Goal: Navigation & Orientation: Find specific page/section

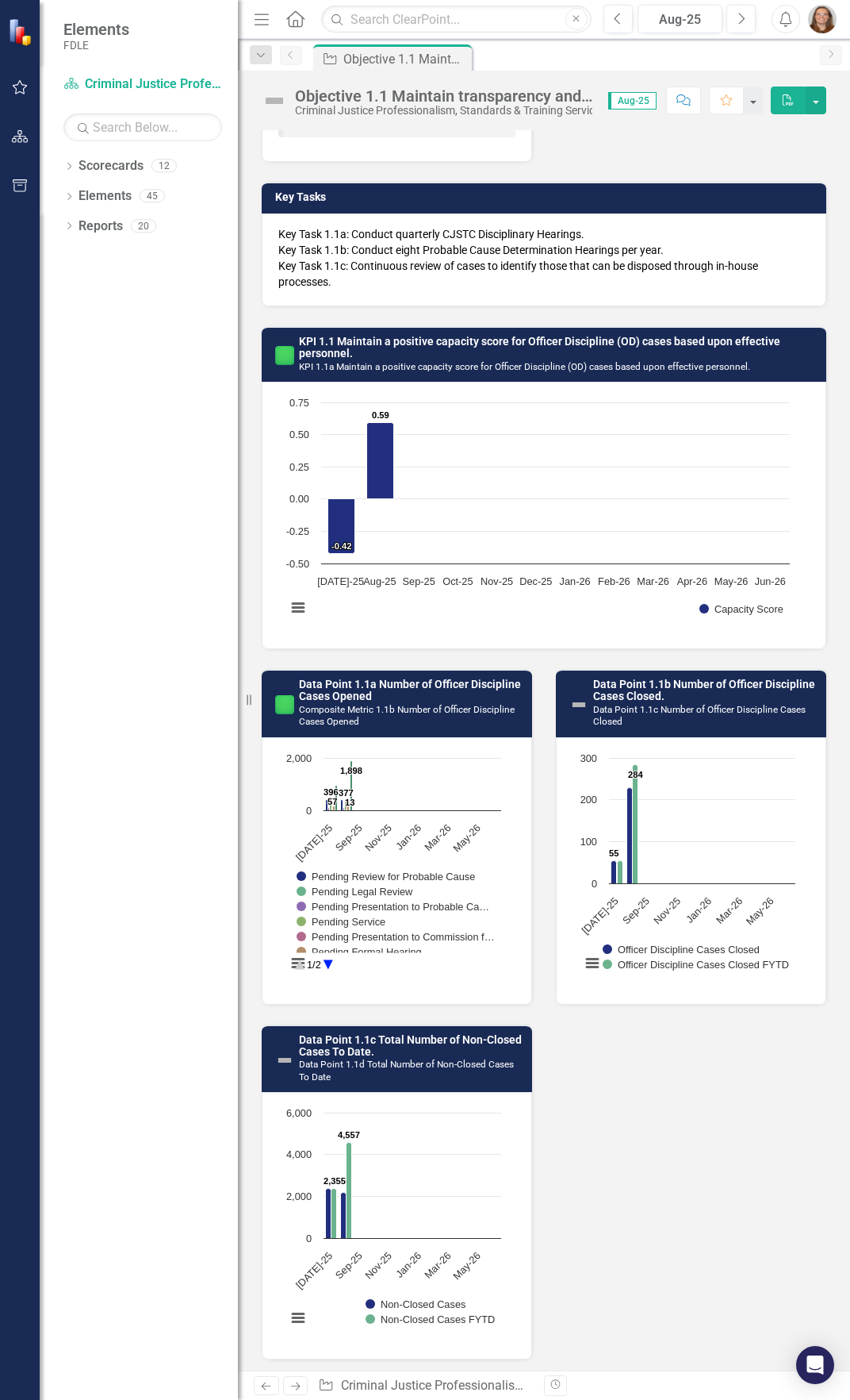
scroll to position [204, 0]
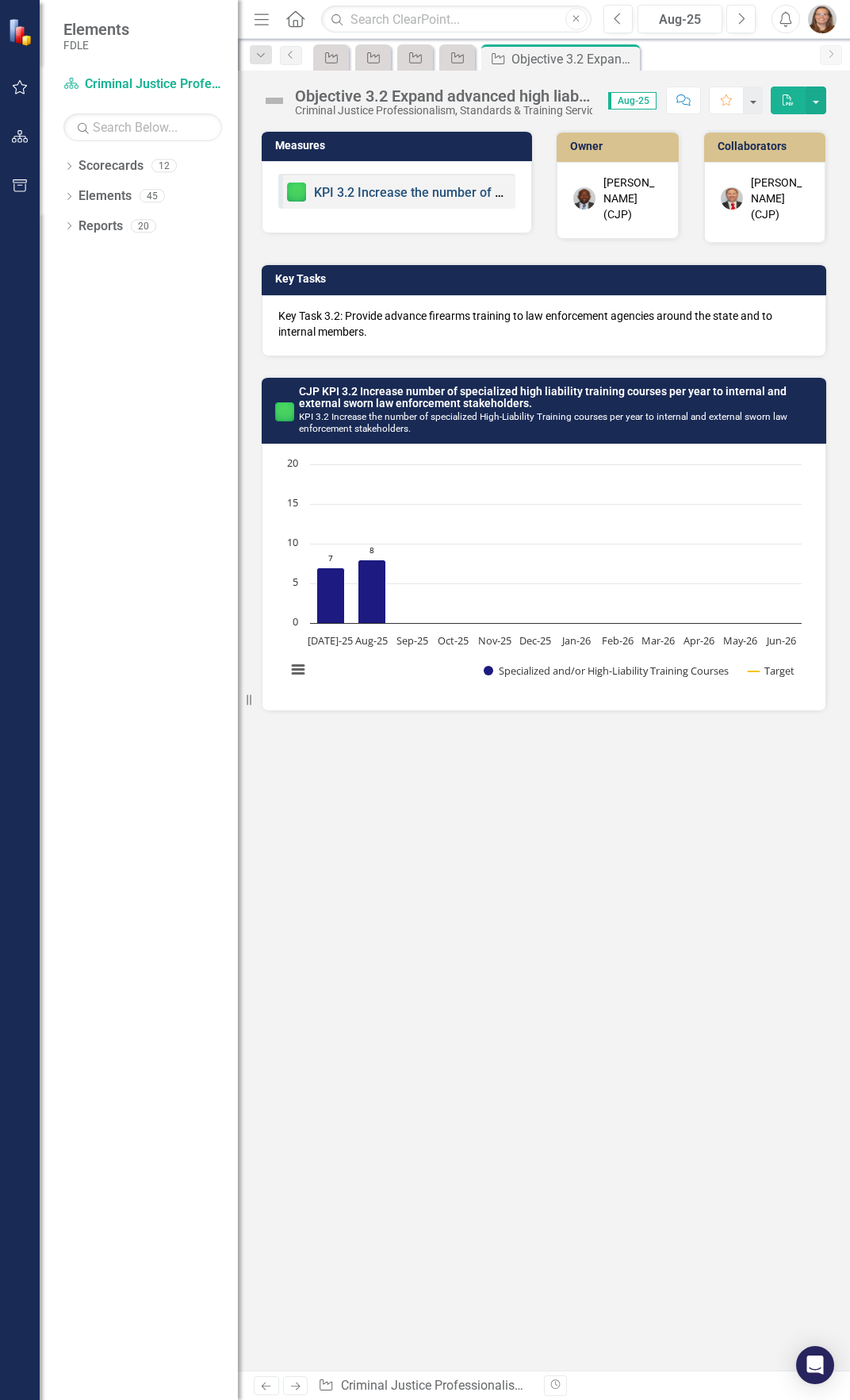
click at [388, 187] on link "KPI 3.2 Increase the number of specialized High-Liability Training courses per …" at bounding box center [727, 192] width 826 height 15
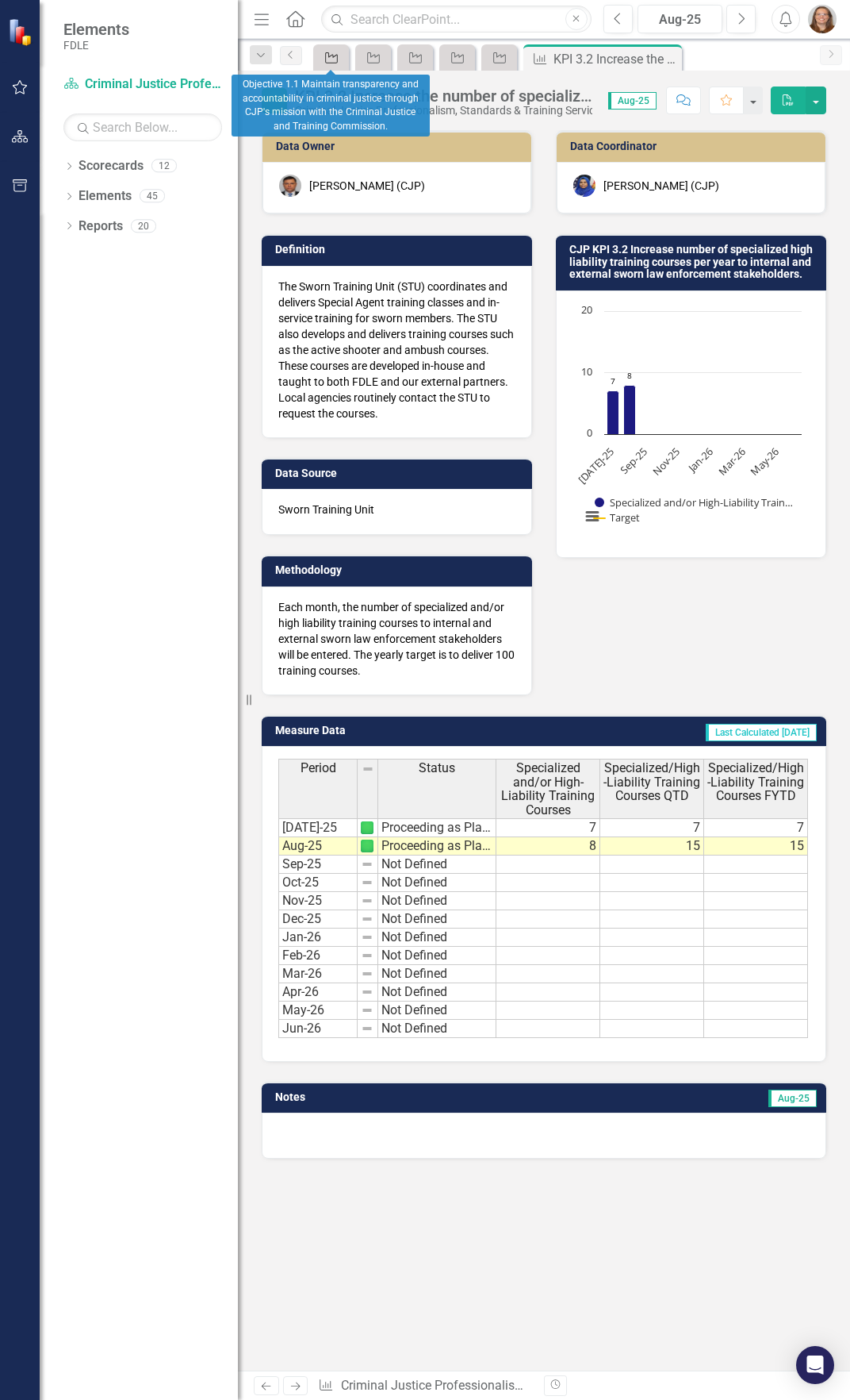
click at [337, 57] on icon "Objective" at bounding box center [331, 58] width 16 height 13
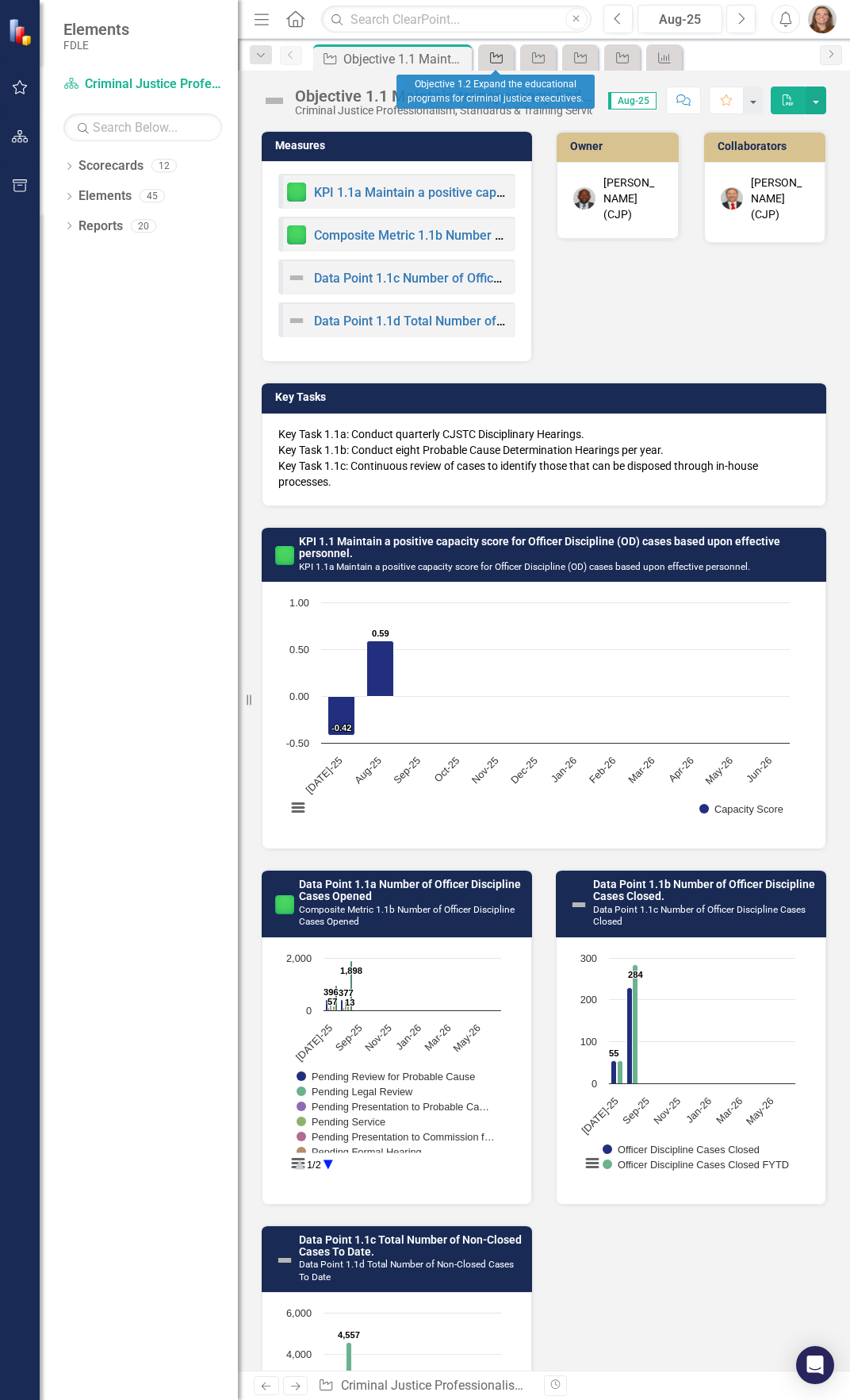
click at [492, 55] on icon "Objective" at bounding box center [496, 58] width 16 height 13
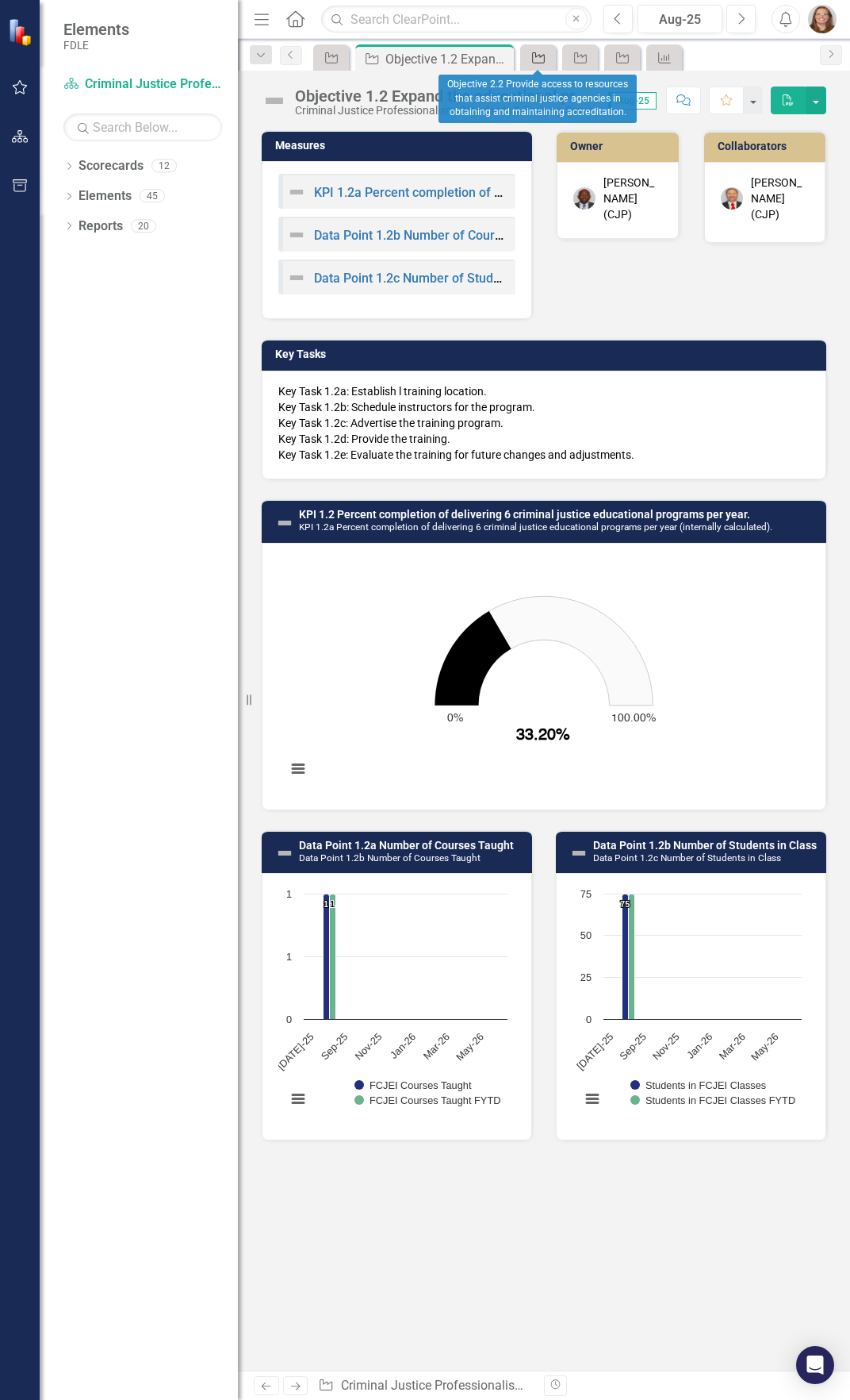
click at [531, 54] on icon "Objective" at bounding box center [538, 58] width 16 height 13
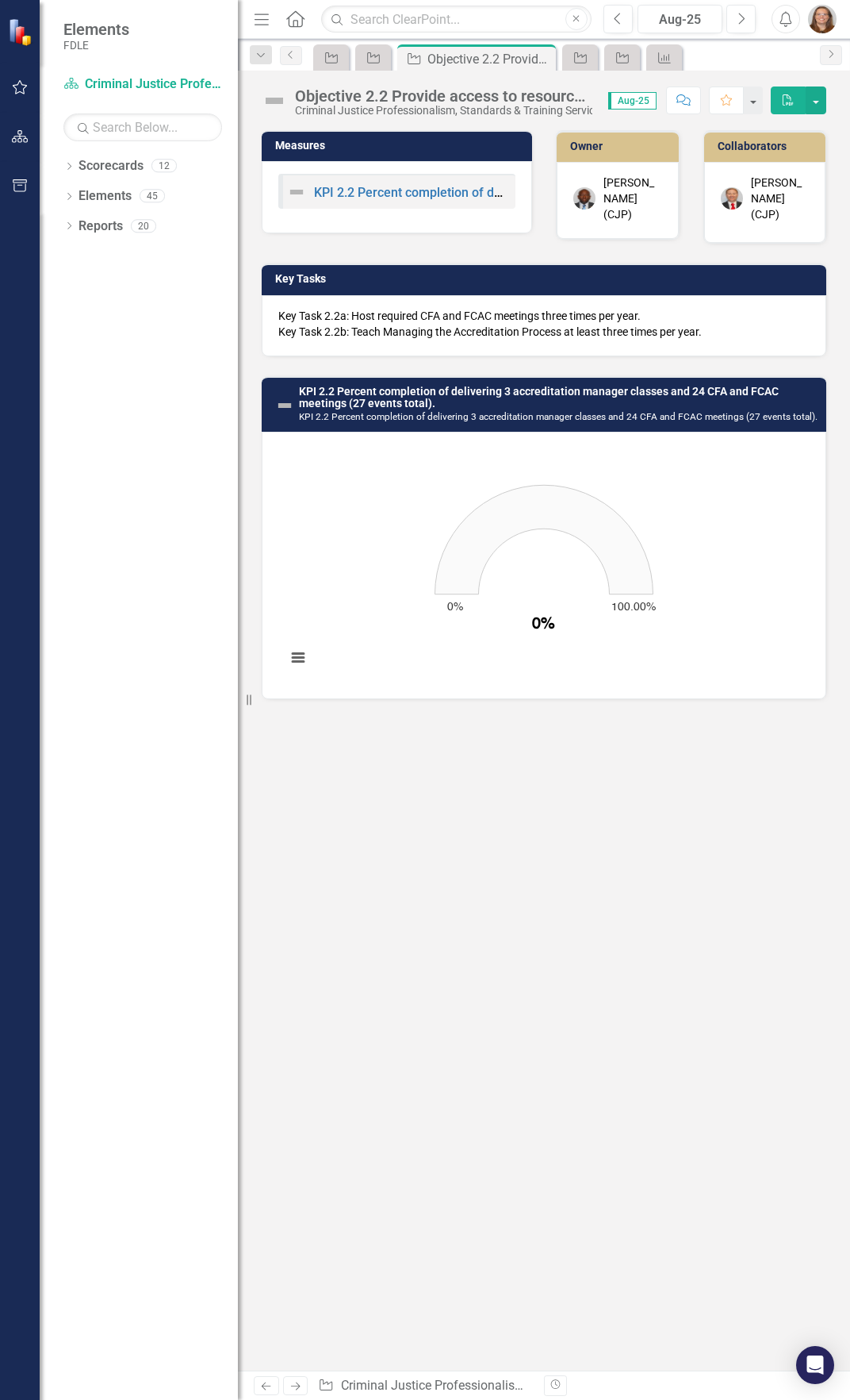
click at [759, 142] on h3 "Collaborators" at bounding box center [768, 146] width 101 height 12
click at [402, 191] on link "KPI 2.2 Percent completion of delivering 3 accreditation manager classes and 24…" at bounding box center [665, 192] width 702 height 15
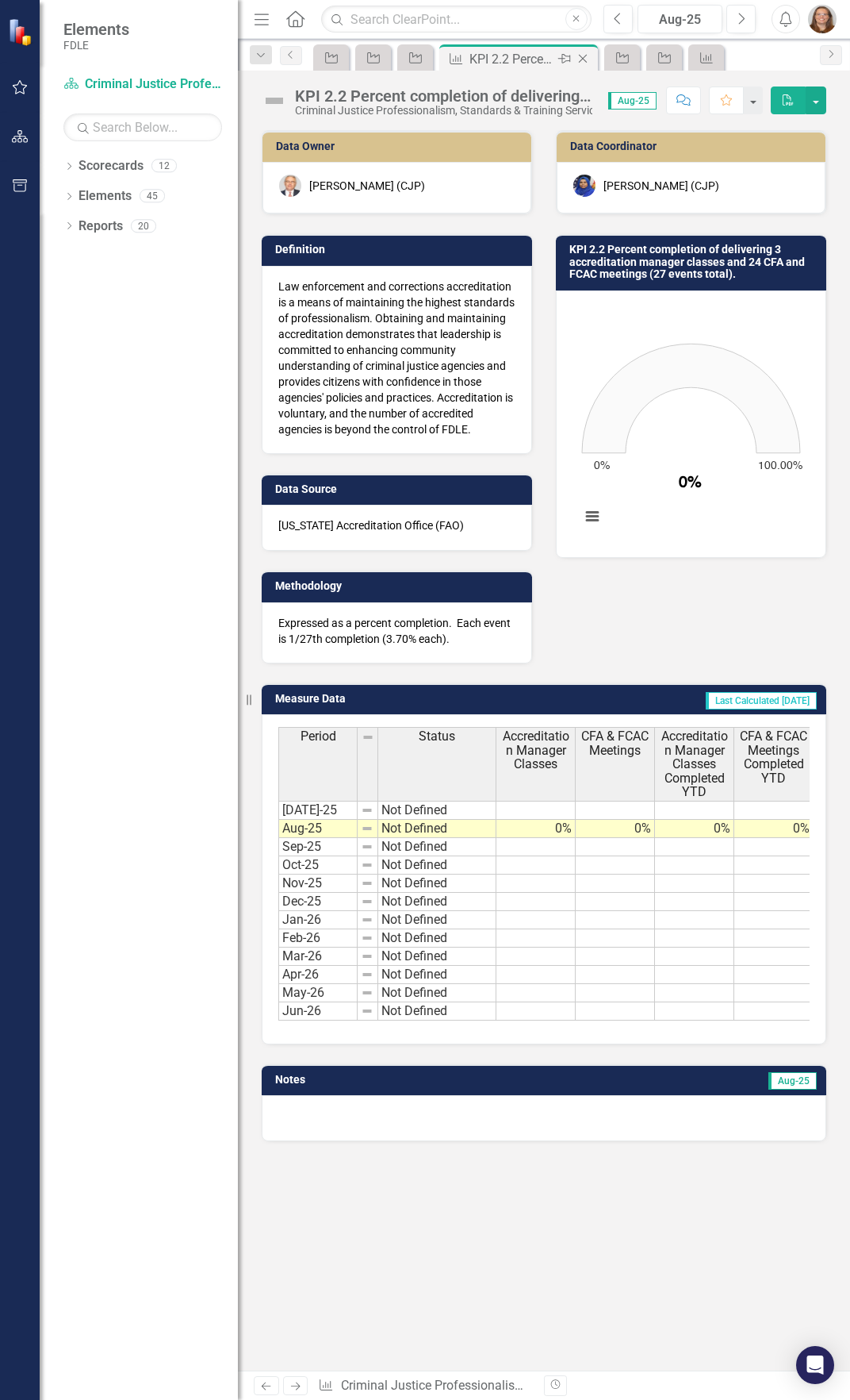
click at [580, 57] on icon "Close" at bounding box center [583, 59] width 16 height 13
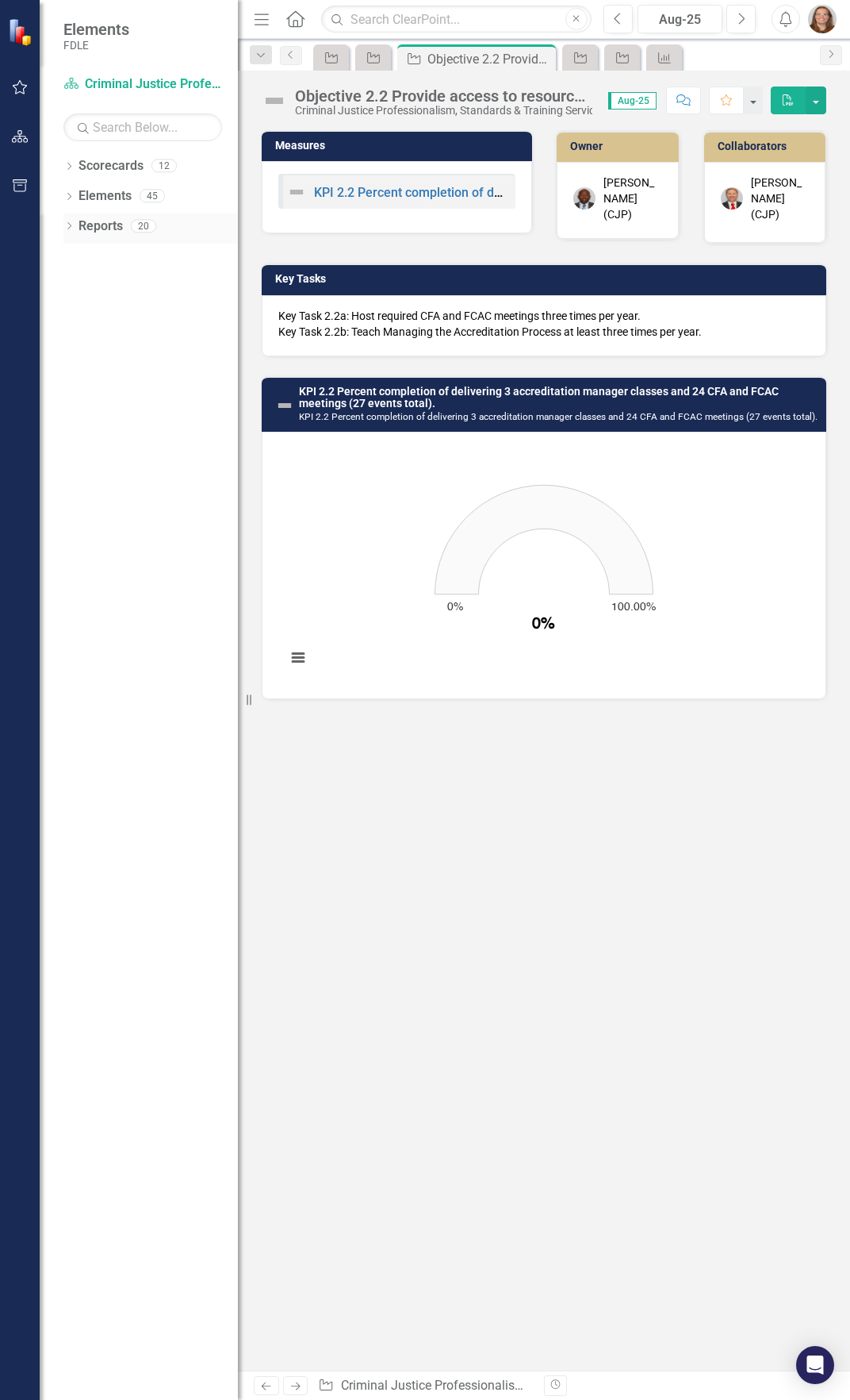
click at [68, 226] on icon "Dropdown" at bounding box center [69, 227] width 11 height 8
click at [138, 347] on link "Measure Measures" at bounding box center [125, 344] width 79 height 19
click at [75, 311] on icon "Dropdown" at bounding box center [76, 315] width 11 height 8
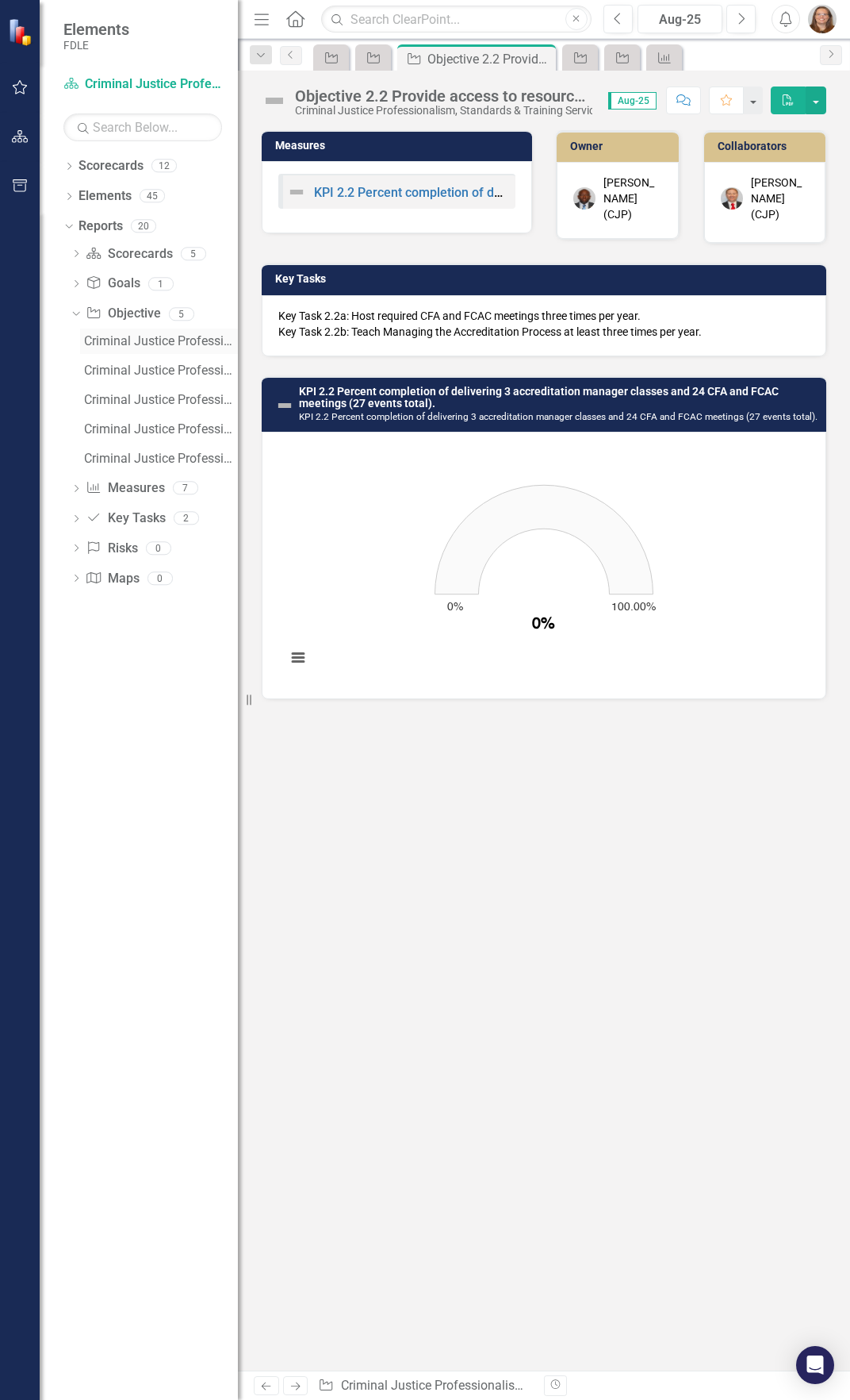
click at [127, 337] on div "Criminal Justice Professionalism, Standards & Training Services Objectives" at bounding box center [161, 341] width 154 height 14
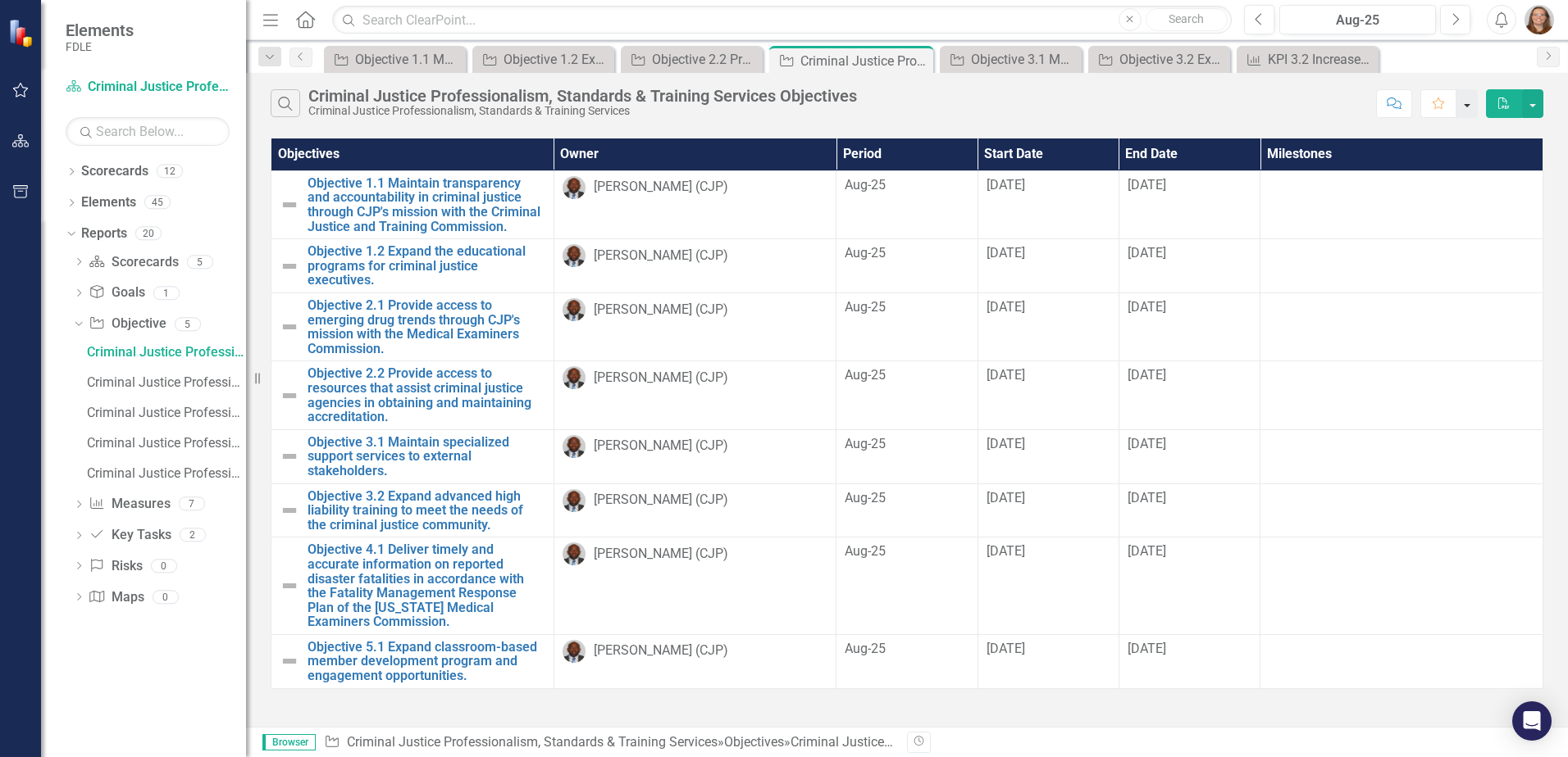
click at [878, 104] on button "button" at bounding box center [1467, 103] width 21 height 29
click at [878, 159] on link "Home Set As Home" at bounding box center [1411, 164] width 129 height 31
click at [458, 334] on link "Objective 2.1 Provide access to emerging drug trends through CJP's mission with…" at bounding box center [426, 327] width 238 height 57
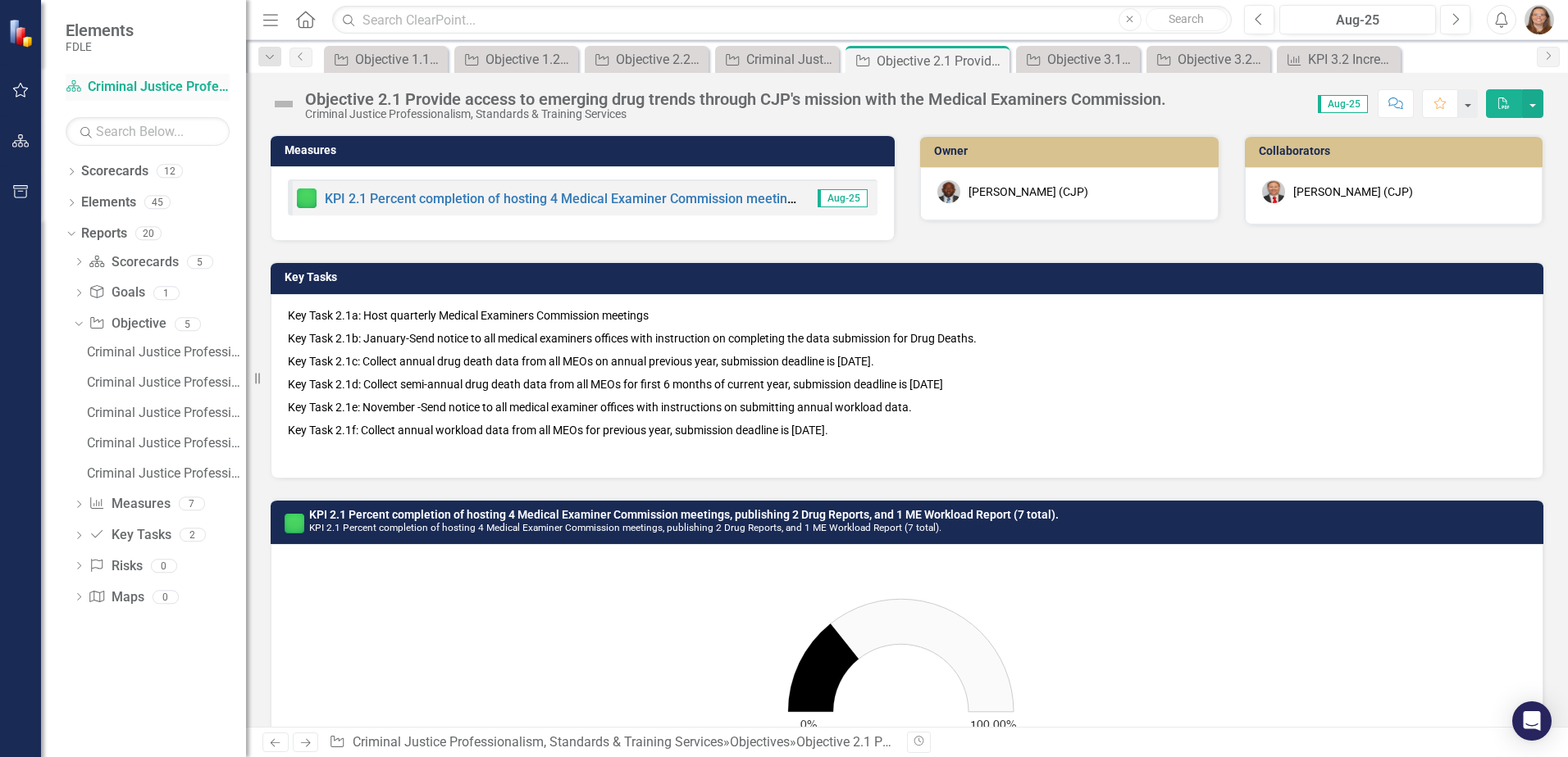
drag, startPoint x: 140, startPoint y: 85, endPoint x: 222, endPoint y: 82, distance: 82.1
click at [140, 85] on link "Scorecard Criminal Justice Professionalism, Standards & Training Services" at bounding box center [147, 87] width 163 height 19
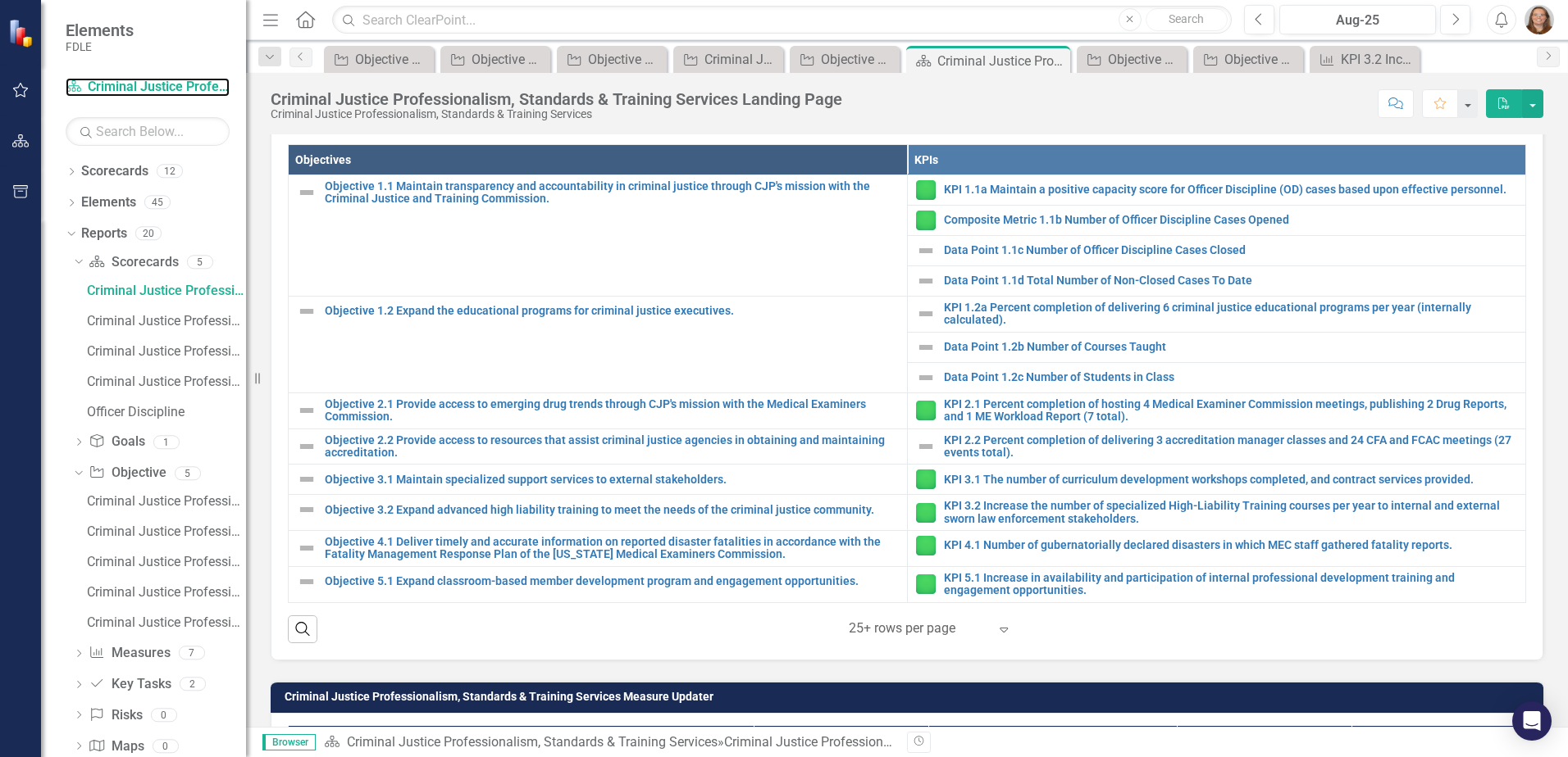
scroll to position [738, 0]
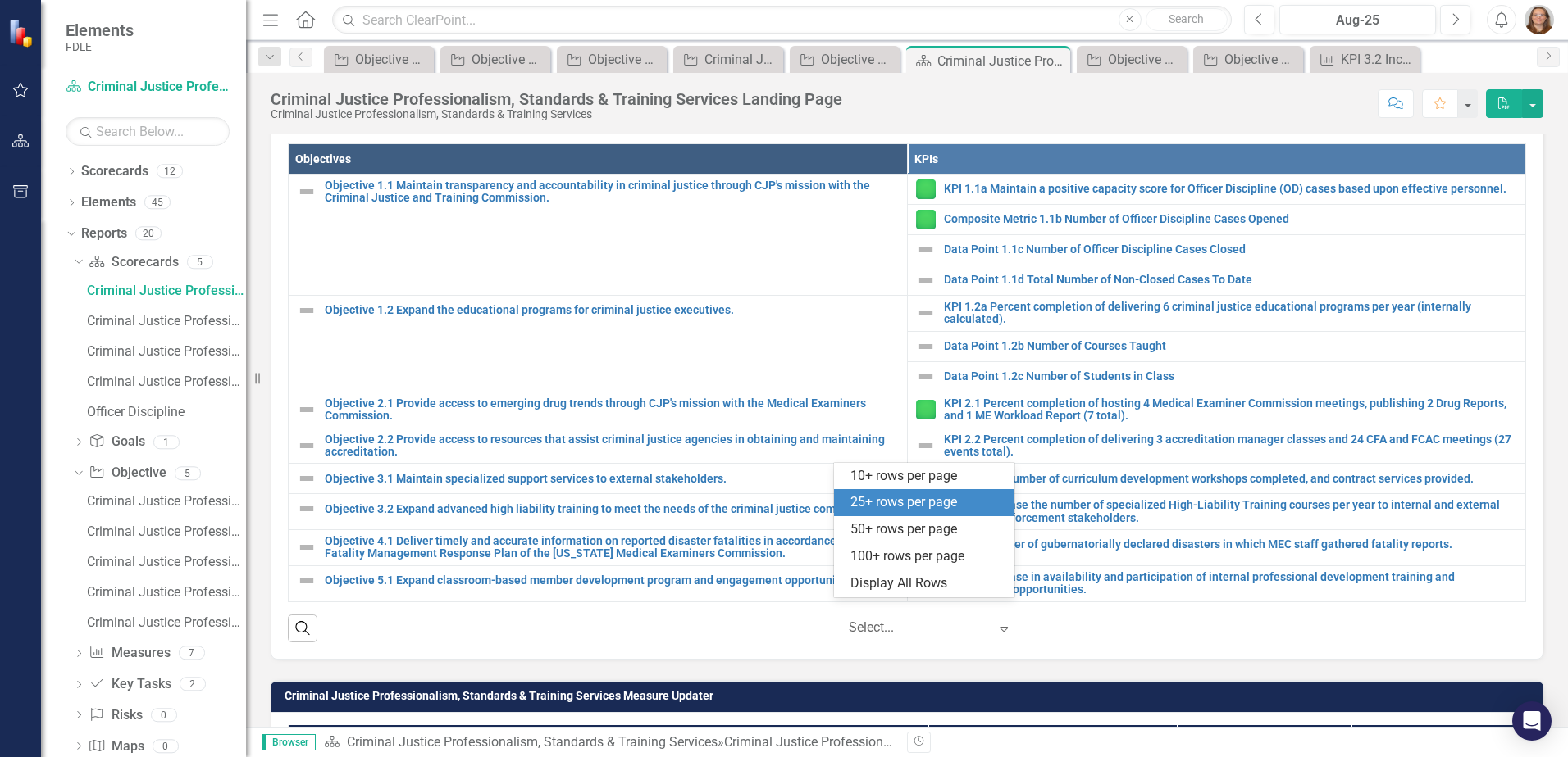
click at [878, 622] on icon "Expand" at bounding box center [1003, 629] width 16 height 13
click at [878, 535] on div "50+ rows per page" at bounding box center [926, 530] width 154 height 19
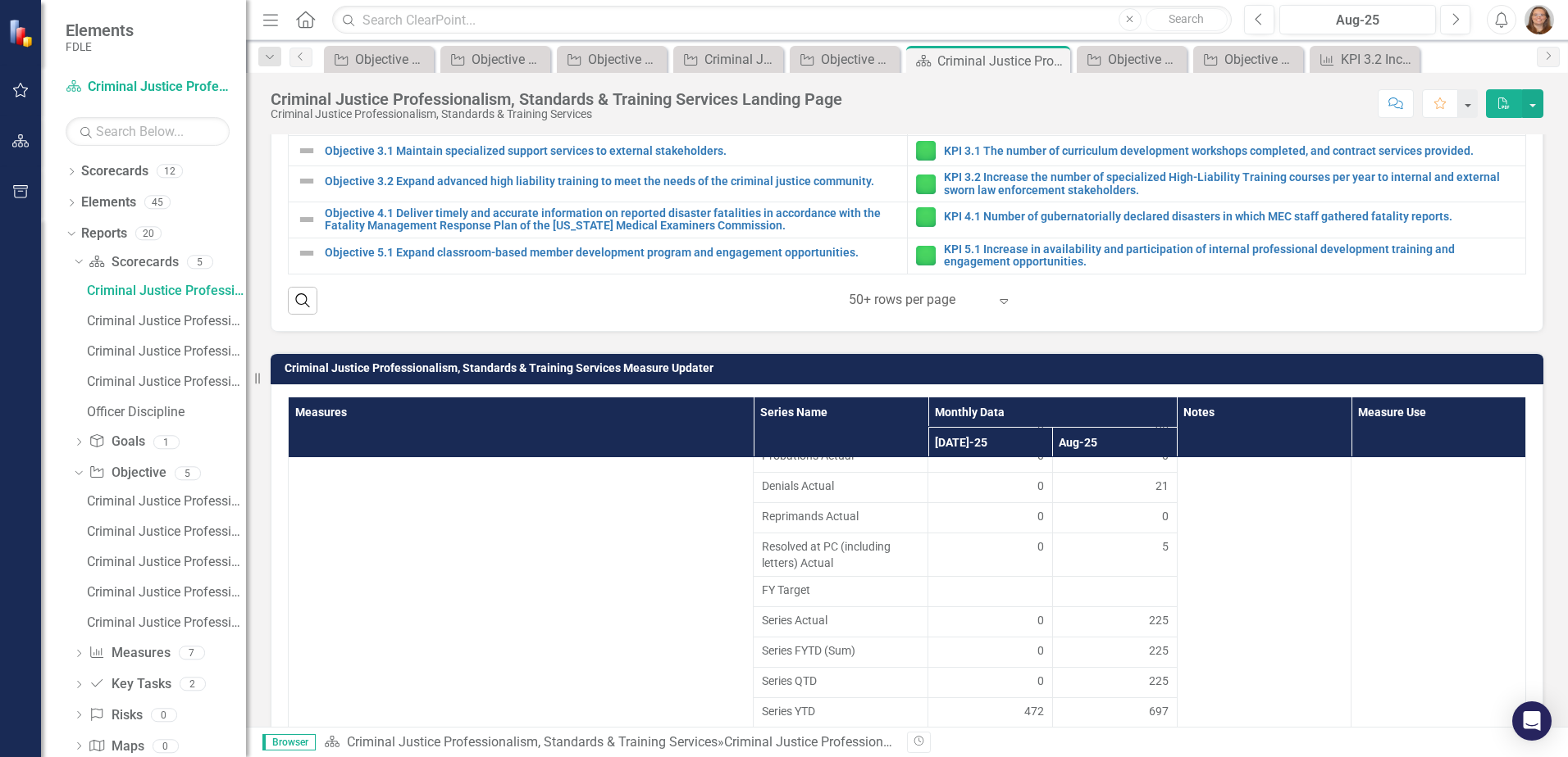
scroll to position [1733, 0]
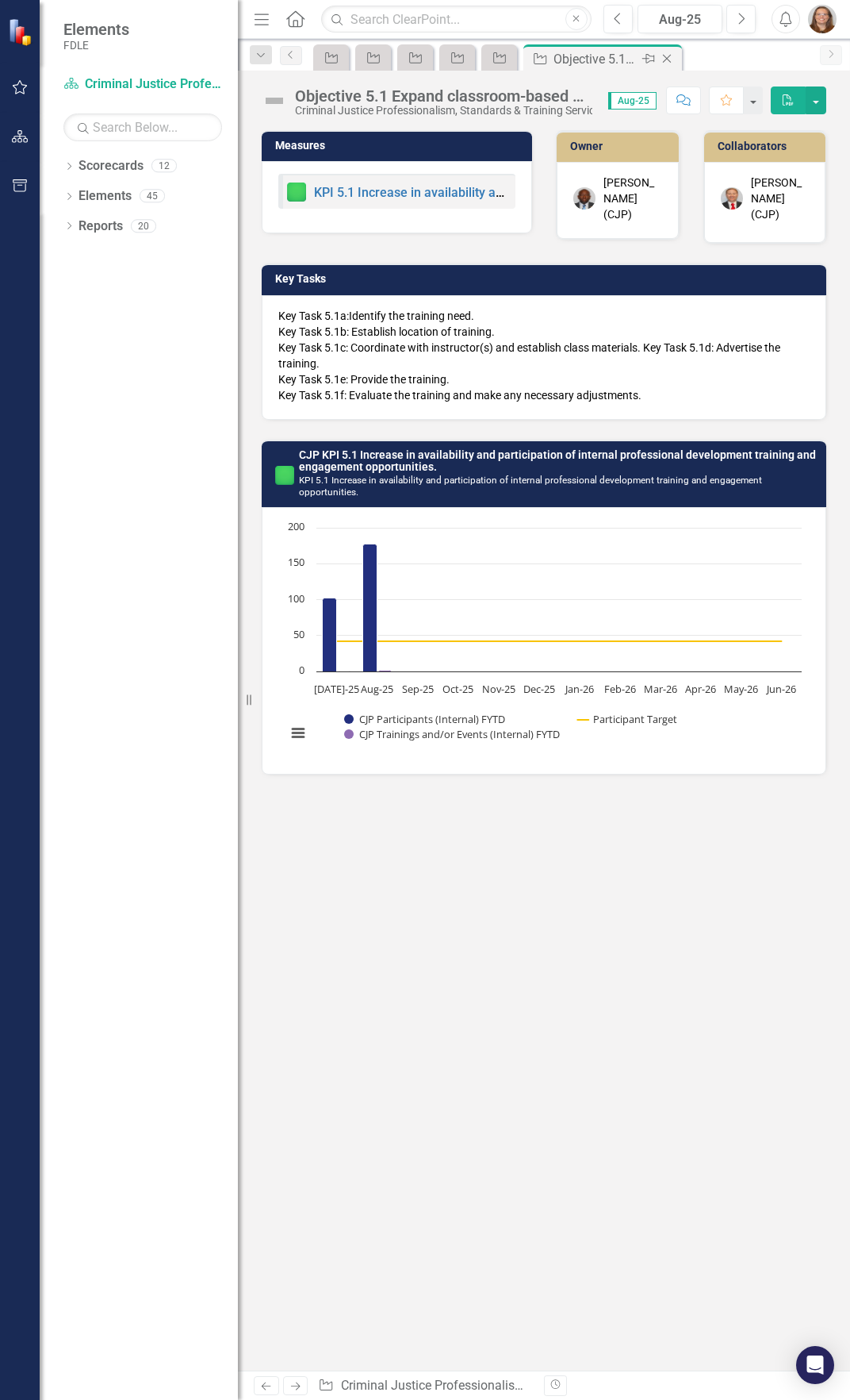
click at [663, 59] on icon "Close" at bounding box center [667, 59] width 16 height 13
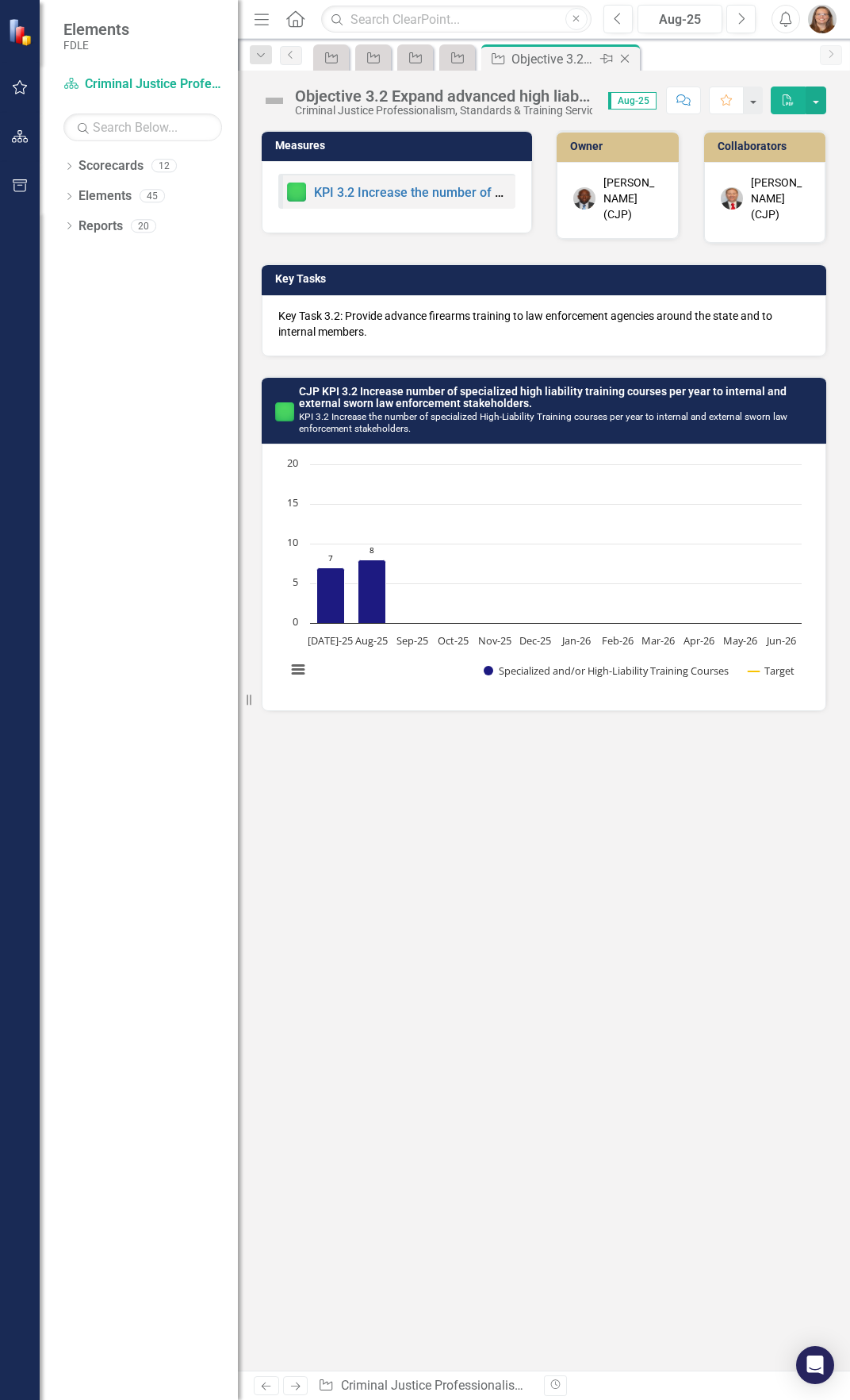
click at [625, 56] on icon "Close" at bounding box center [624, 59] width 16 height 13
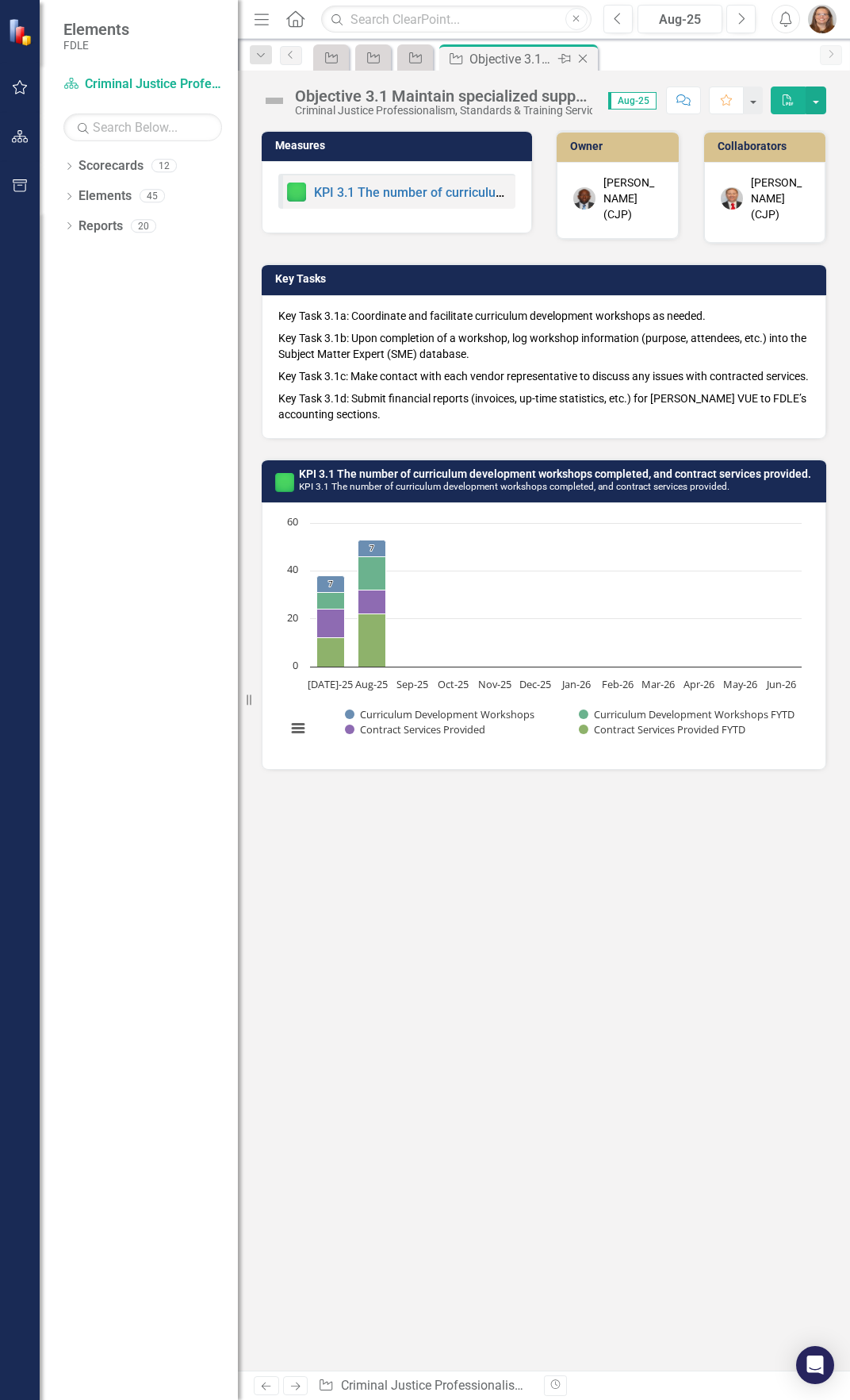
click at [587, 58] on icon "Close" at bounding box center [583, 59] width 16 height 13
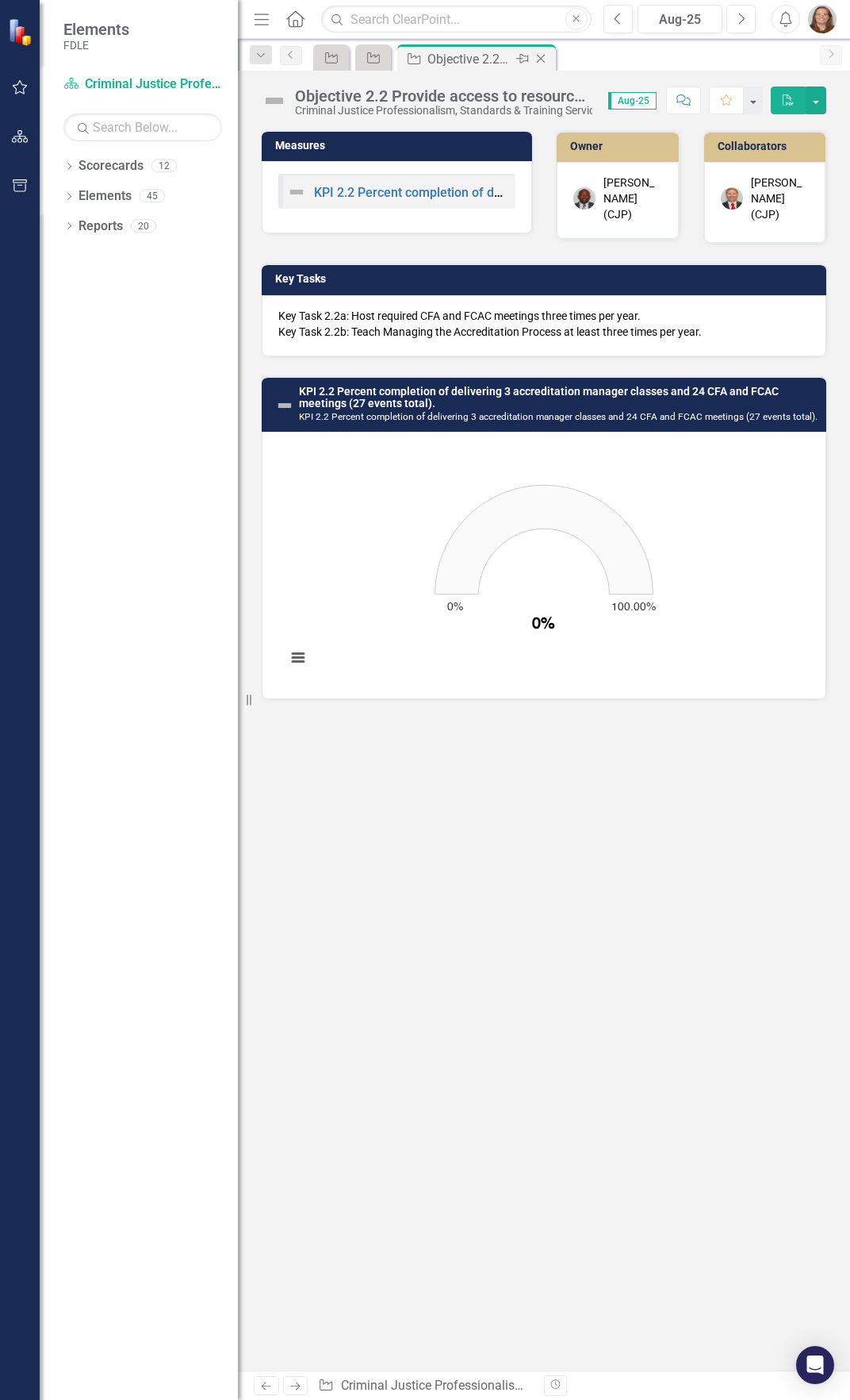
click at [546, 57] on icon "Close" at bounding box center [540, 59] width 16 height 13
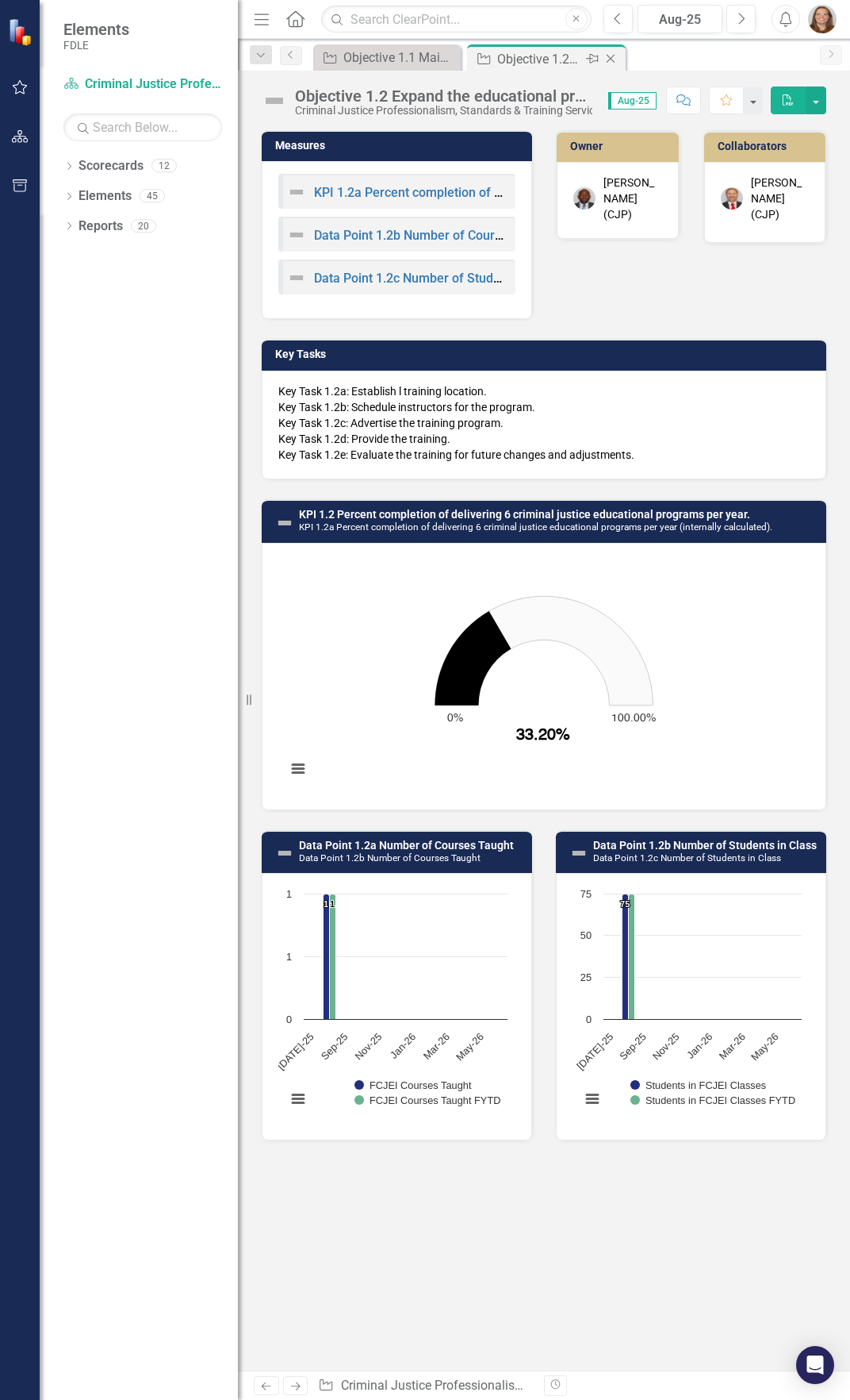
click at [618, 54] on icon "Close" at bounding box center [610, 59] width 16 height 13
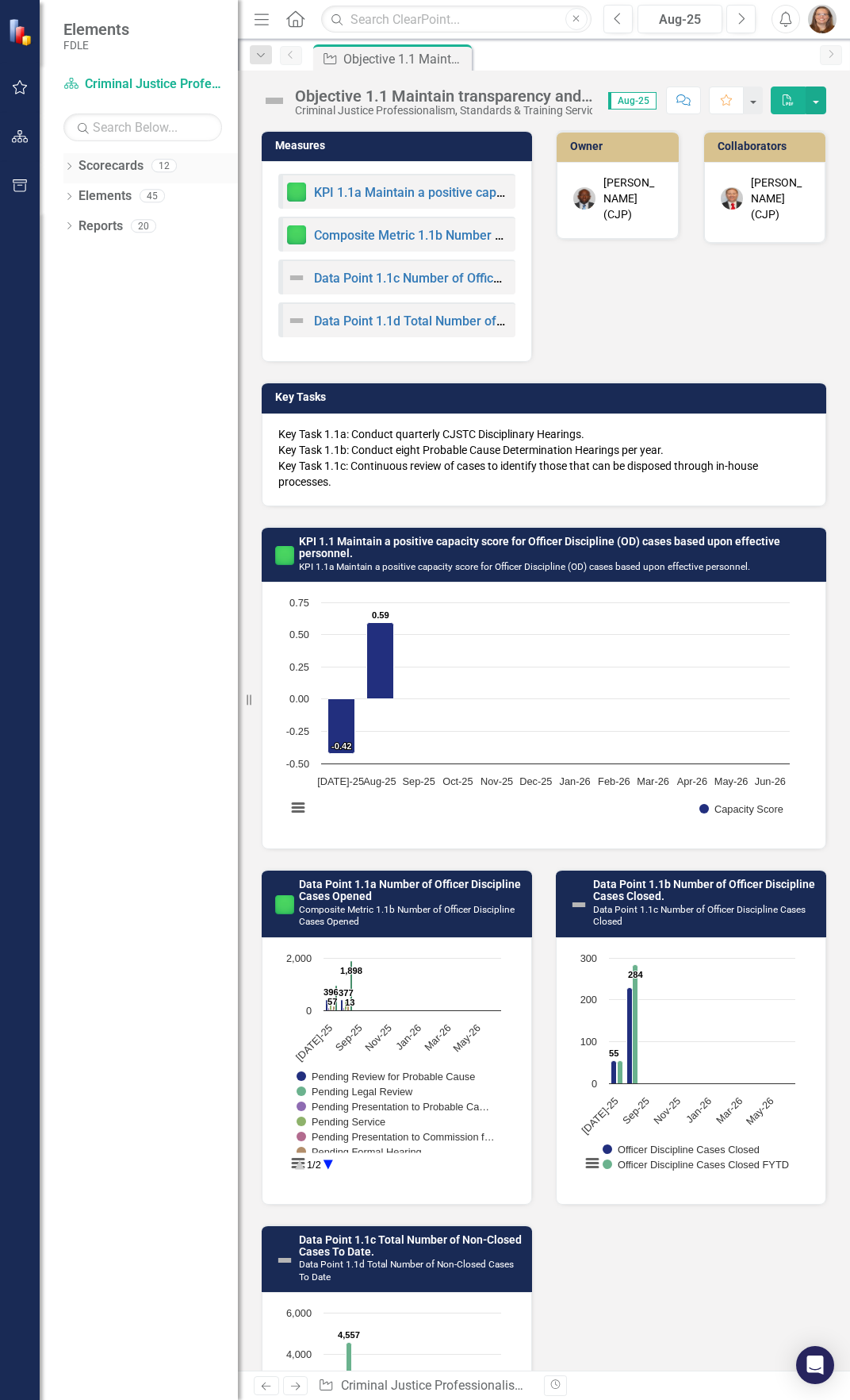
click at [72, 162] on div "Dropdown" at bounding box center [69, 167] width 11 height 14
drag, startPoint x: 98, startPoint y: 201, endPoint x: 115, endPoint y: 180, distance: 27.0
click at [98, 201] on link "FDLE" at bounding box center [162, 196] width 151 height 19
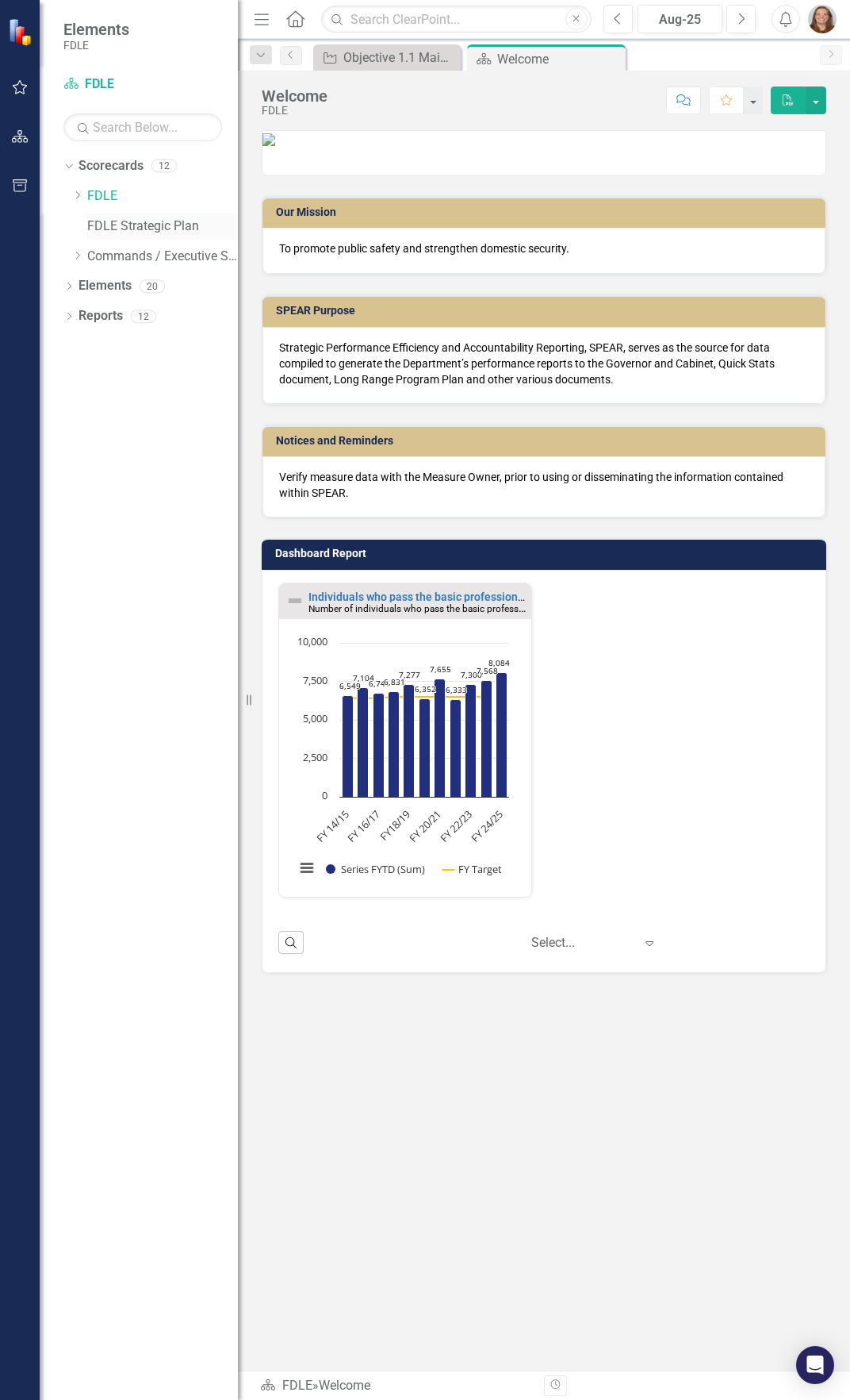
click at [97, 219] on link "FDLE Strategic Plan" at bounding box center [162, 227] width 151 height 19
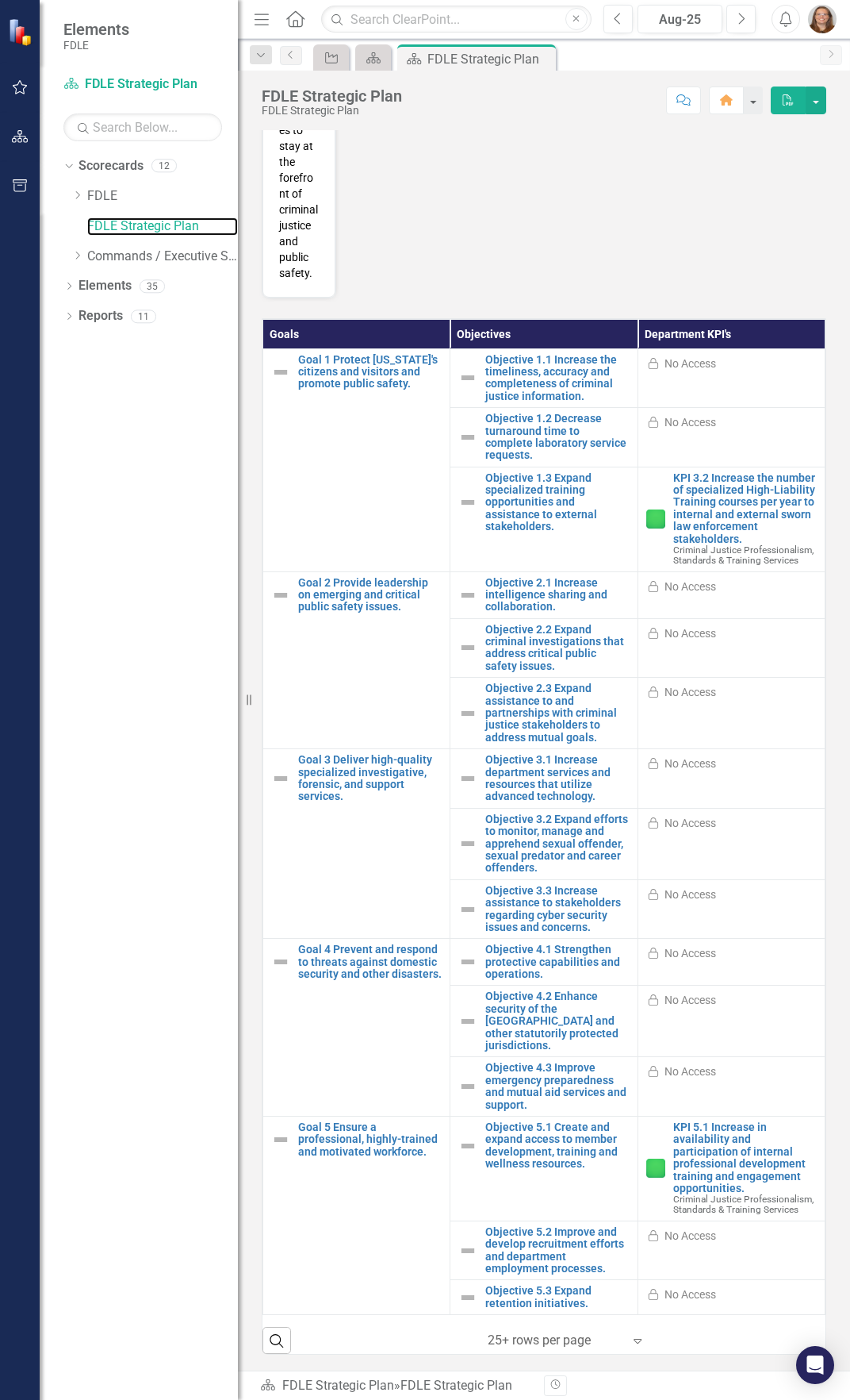
scroll to position [704, 0]
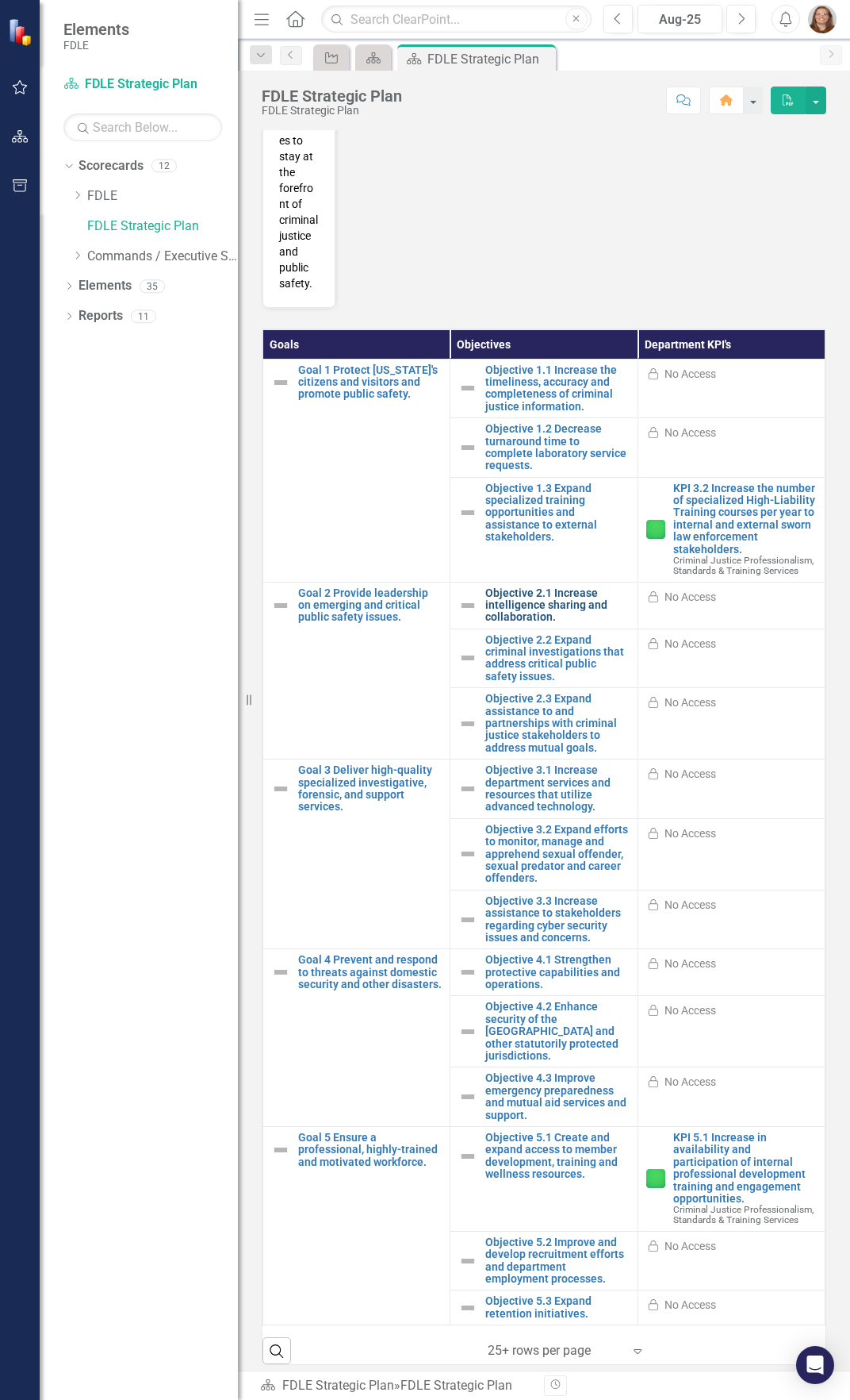
click at [579, 624] on link "Objective 2.1 Increase intelligence sharing and collaboration." at bounding box center [557, 605] width 143 height 36
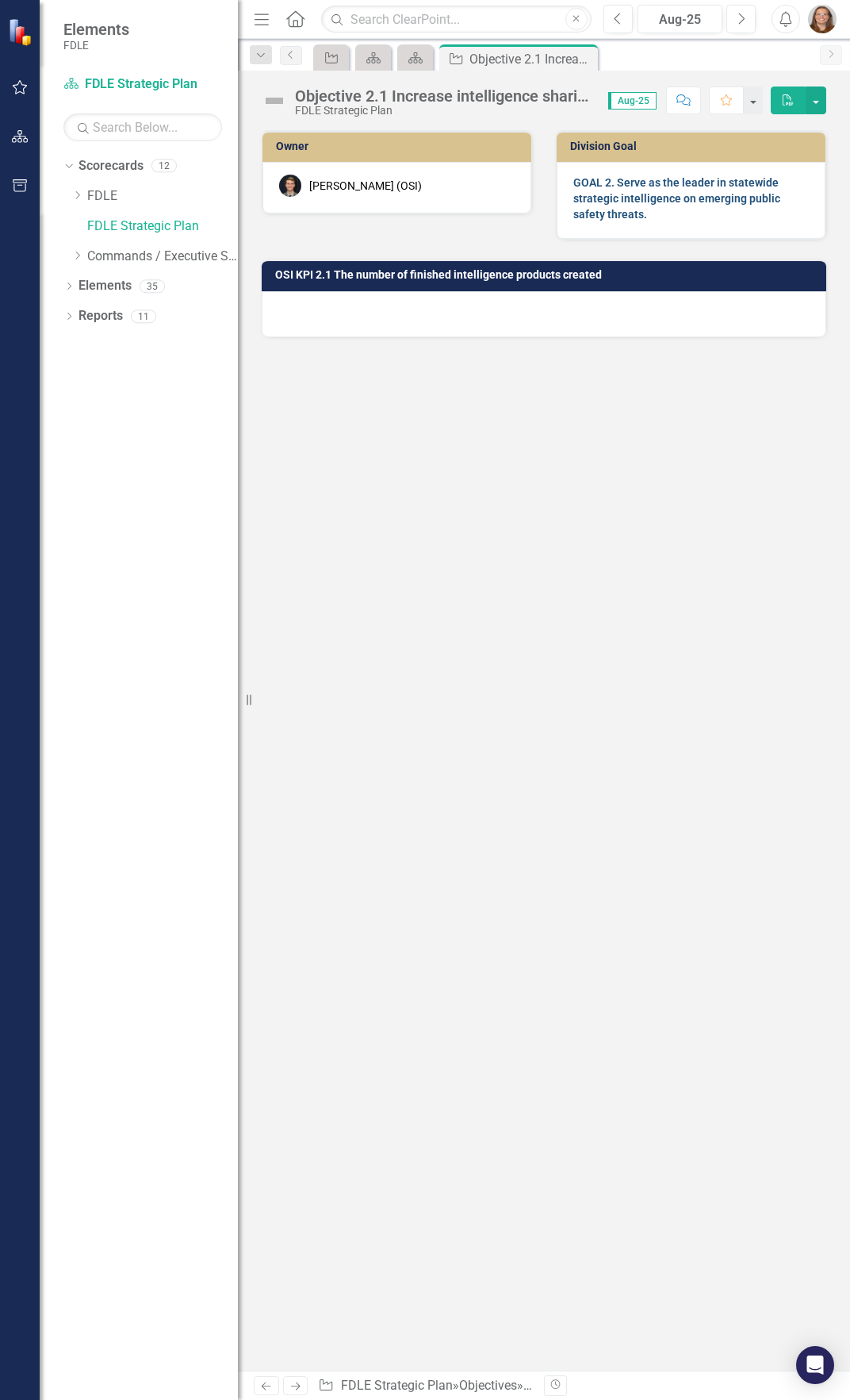
click at [605, 198] on strong "GOAL 2. Serve as the leader in statewide strategic intelligence on emerging pub…" at bounding box center [677, 198] width 207 height 44
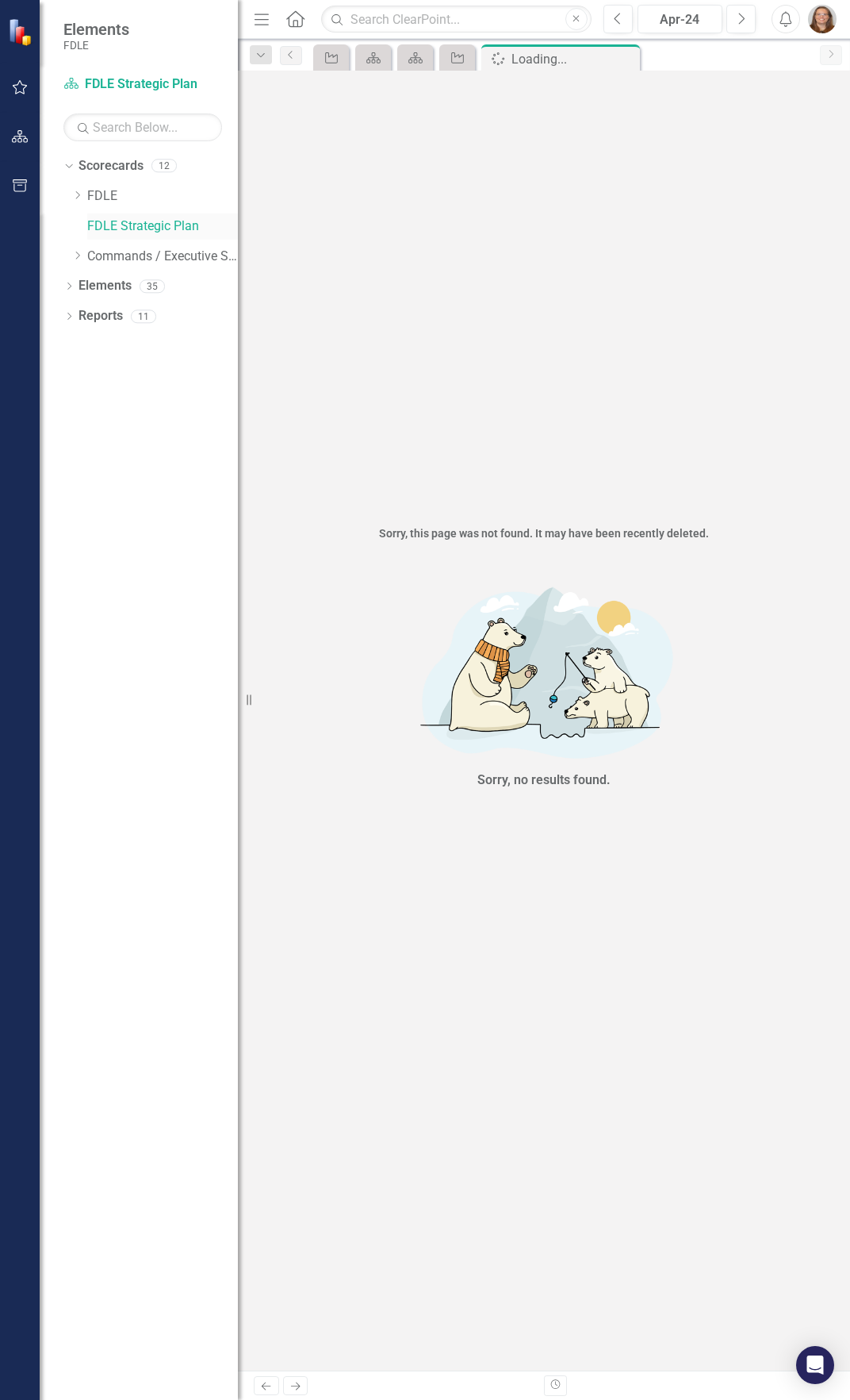
click at [117, 225] on link "FDLE Strategic Plan" at bounding box center [162, 227] width 151 height 19
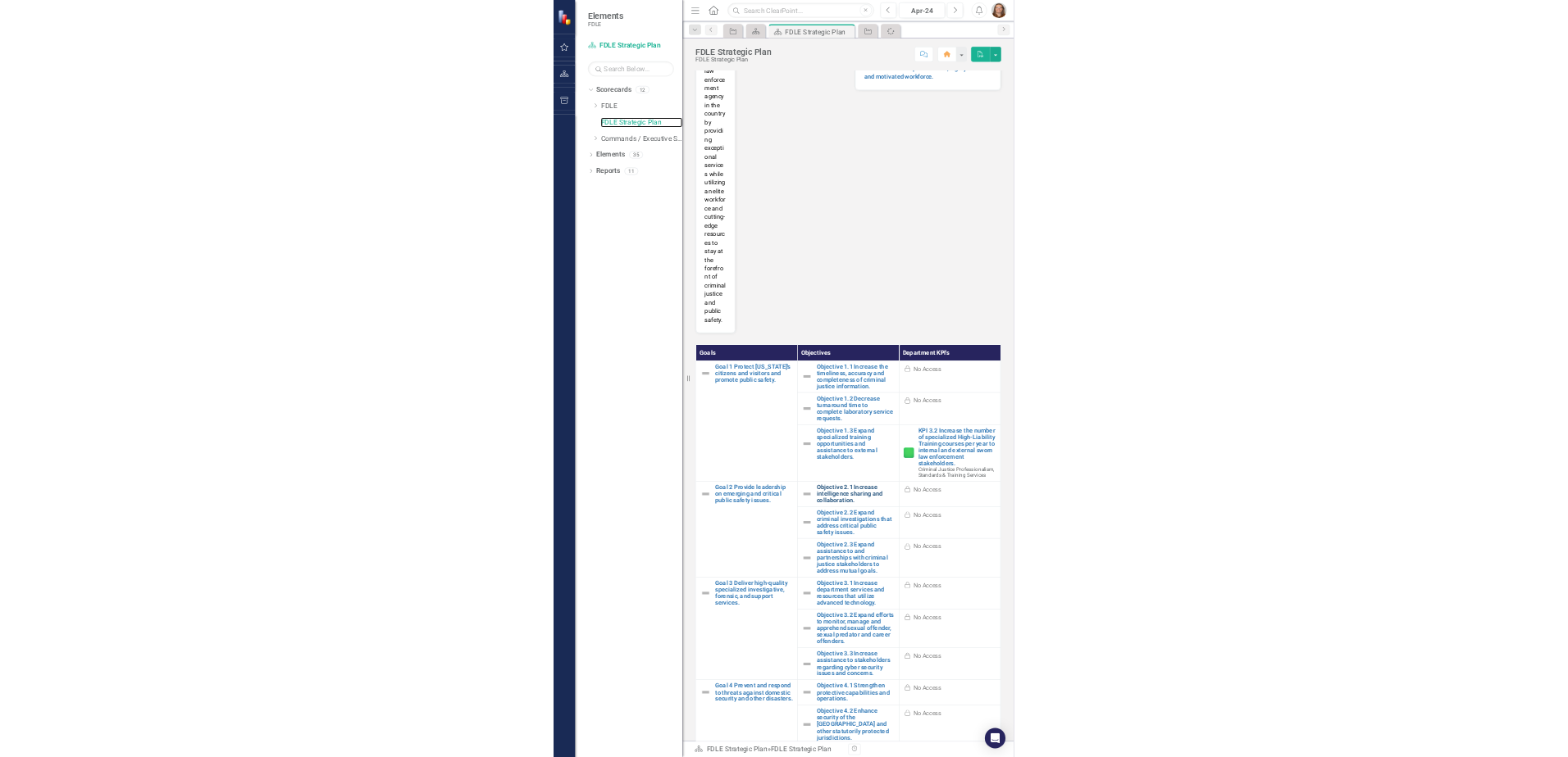
scroll to position [491, 0]
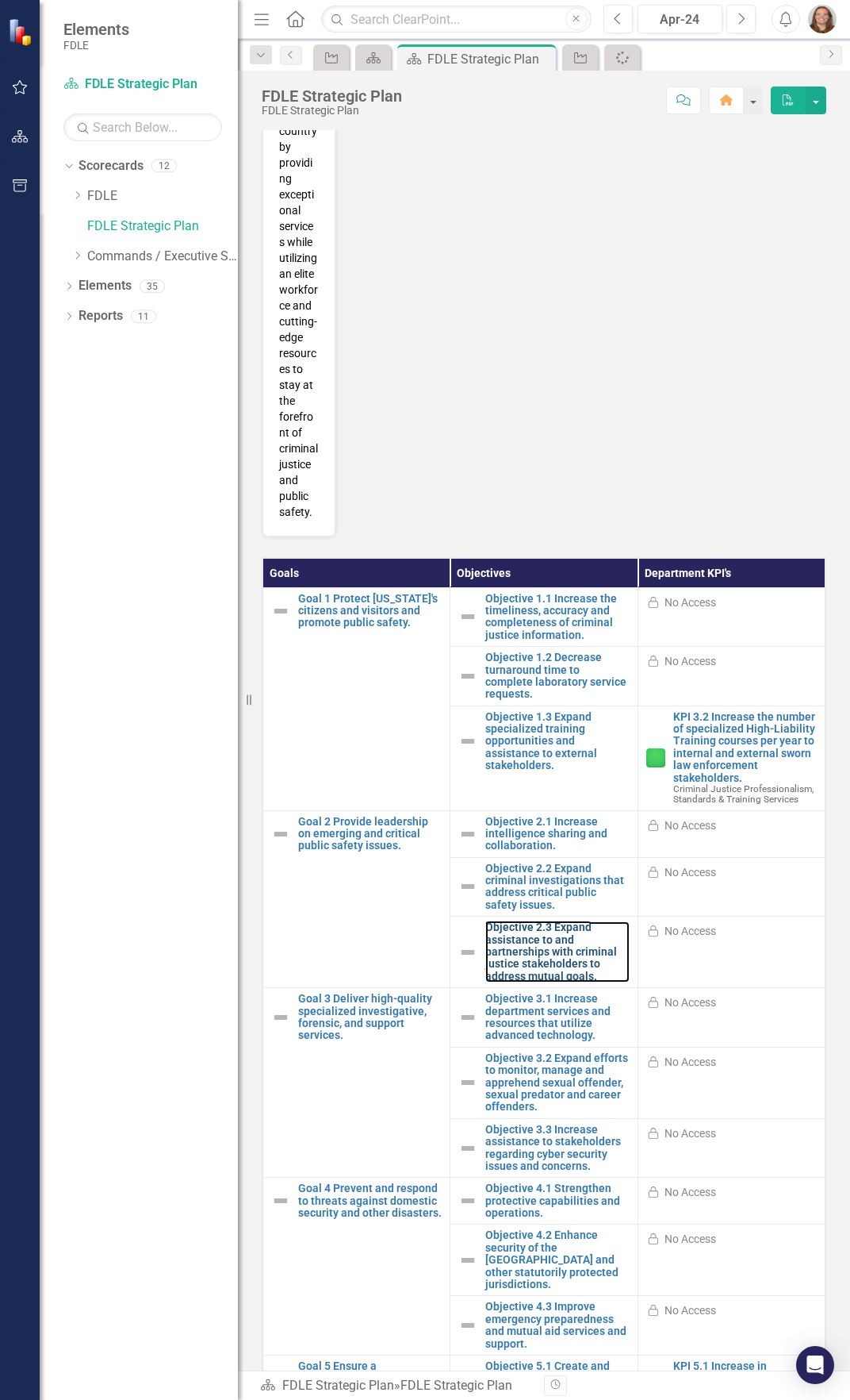
click at [518, 978] on link "Objective 2.3 Expand assistance to and partnerships with criminal justice stake…" at bounding box center [557, 952] width 143 height 61
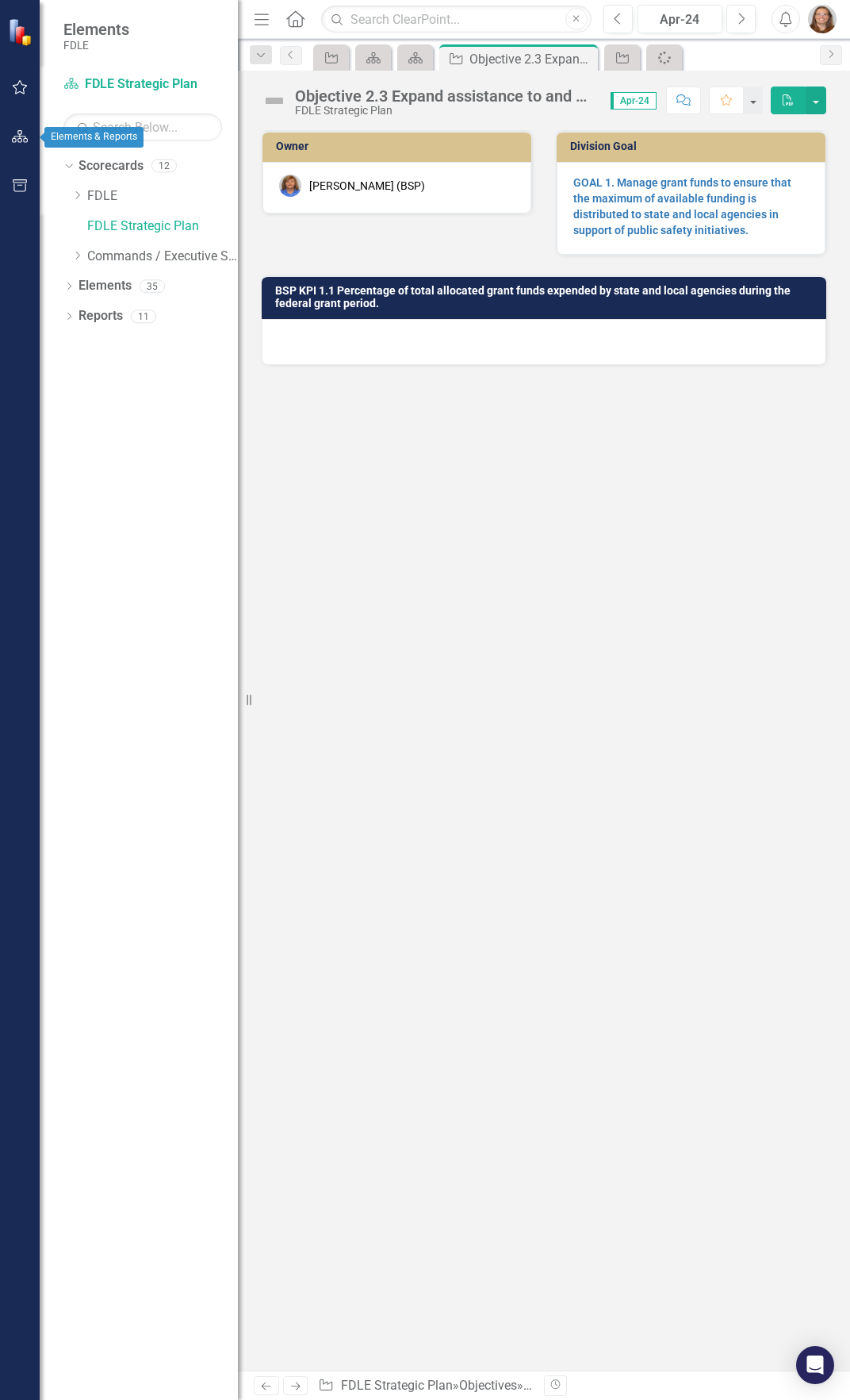
click at [18, 123] on button "button" at bounding box center [20, 137] width 36 height 33
